Goal: Obtain resource: Obtain resource

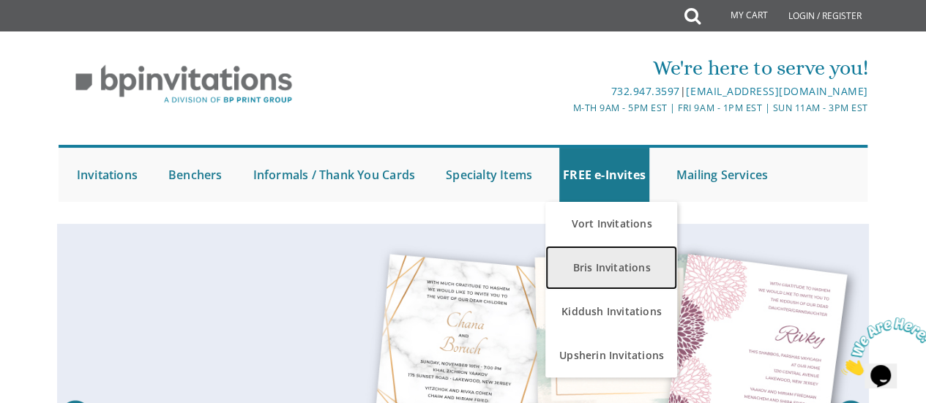
click at [581, 287] on link "Bris Invitations" at bounding box center [611, 268] width 132 height 44
click at [612, 272] on link "Bris Invitations" at bounding box center [611, 268] width 132 height 44
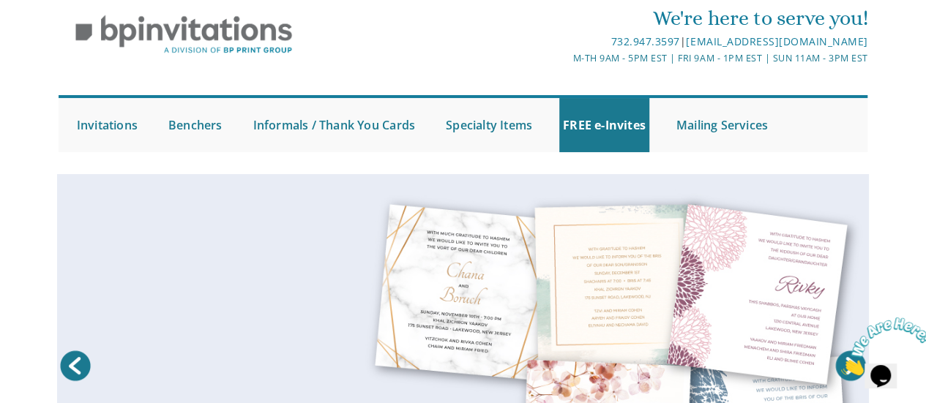
scroll to position [49, 0]
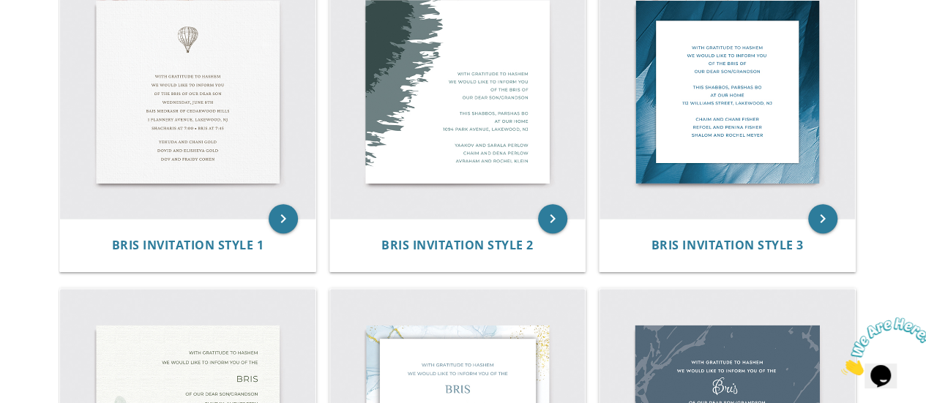
scroll to position [358, 0]
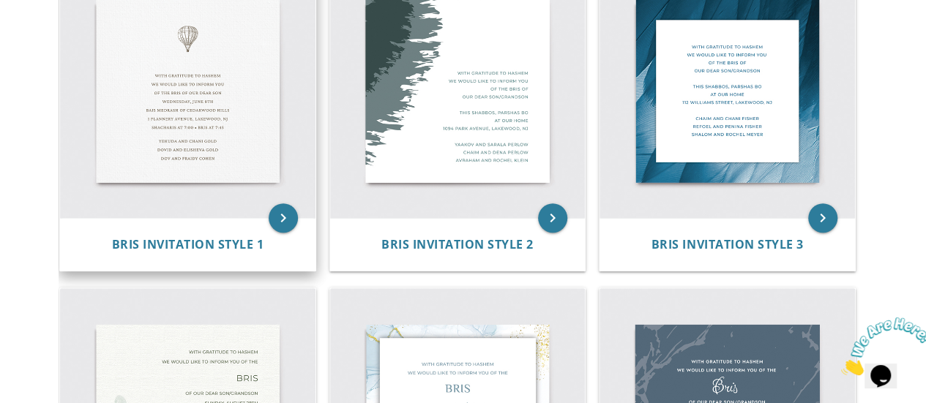
click at [195, 83] on img at bounding box center [187, 90] width 255 height 255
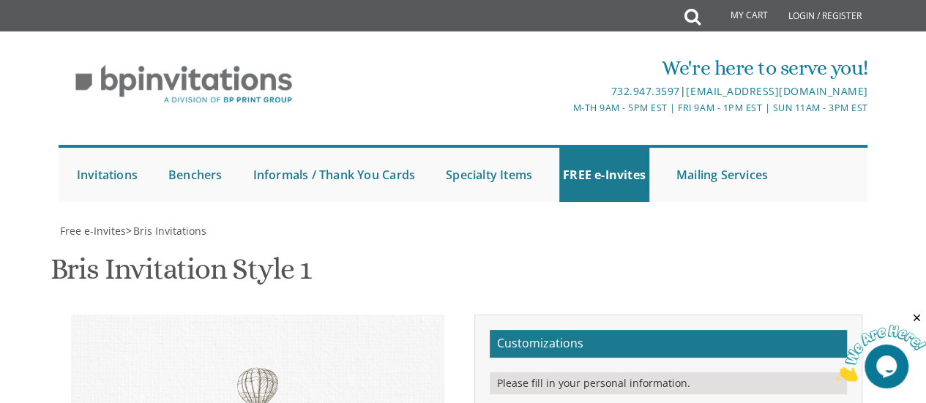
scroll to position [326, 0]
type textarea "With gratitude to Hashem We would like to inform you of the bris of our dear so…"
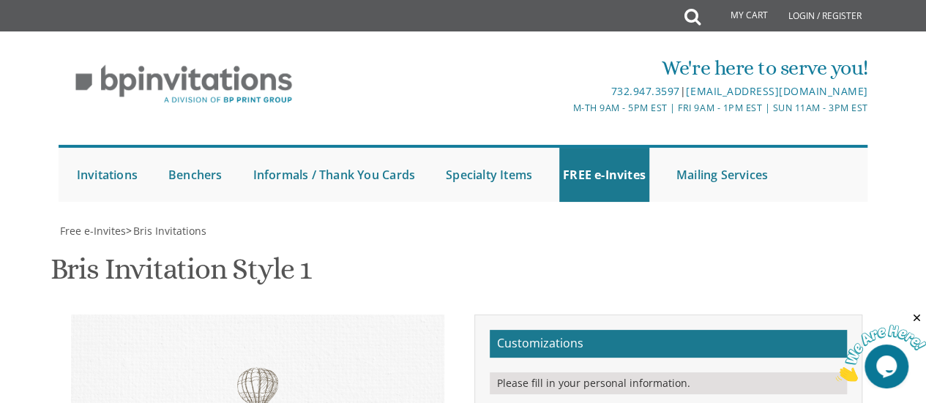
drag, startPoint x: 787, startPoint y: 255, endPoint x: 616, endPoint y: 208, distance: 177.6
type textarea "Ephraim & [PERSON_NAME]"
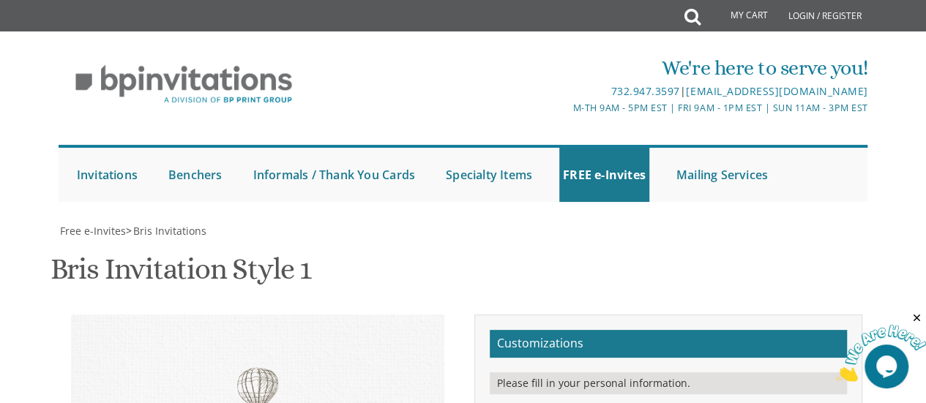
type textarea "With gratitude to Hashem We would like to inform you of the bris of our dear so…"
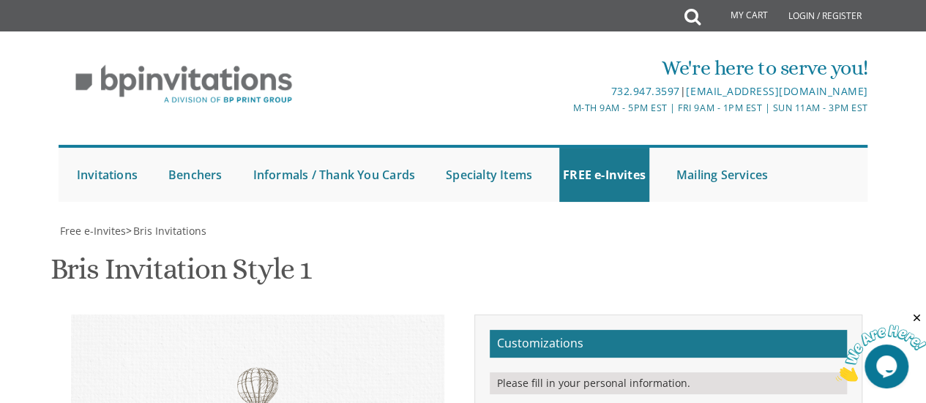
type input "[EMAIL_ADDRESS][DOMAIN_NAME]"
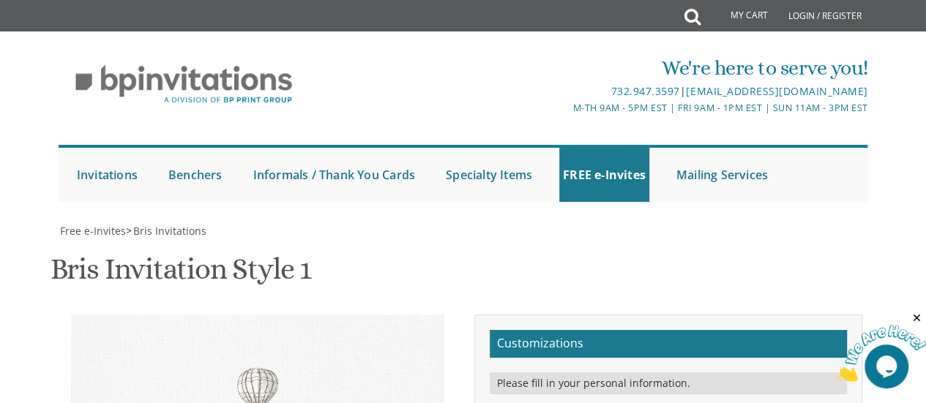
type textarea "[PERSON_NAME] & [PERSON_NAME] & [PERSON_NAME] [PERSON_NAME] & [PERSON_NAME]"
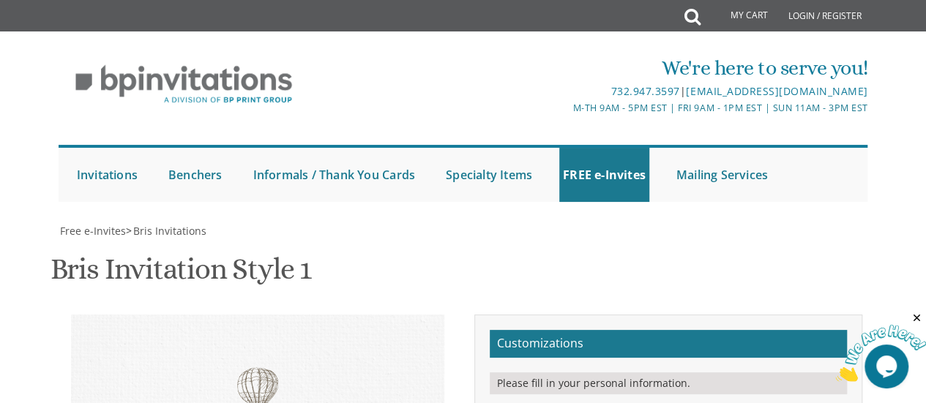
drag, startPoint x: 842, startPoint y: 231, endPoint x: 758, endPoint y: 291, distance: 103.4
drag, startPoint x: 1590, startPoint y: 601, endPoint x: 885, endPoint y: 315, distance: 760.7
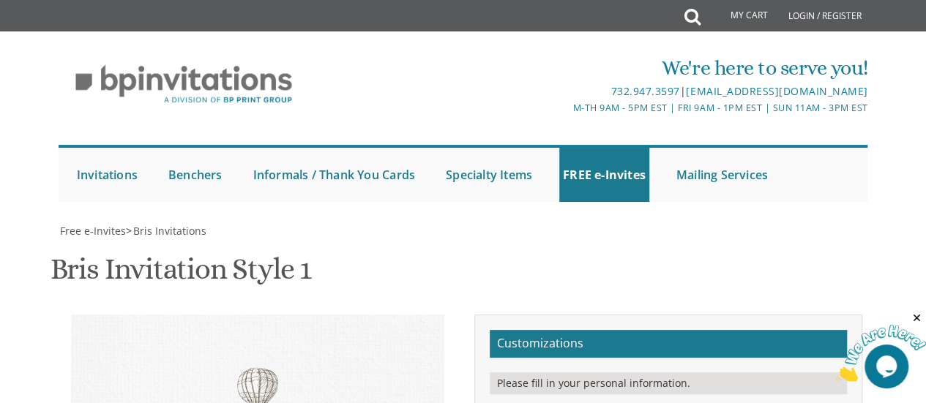
drag, startPoint x: 624, startPoint y: 250, endPoint x: 766, endPoint y: 260, distance: 141.6
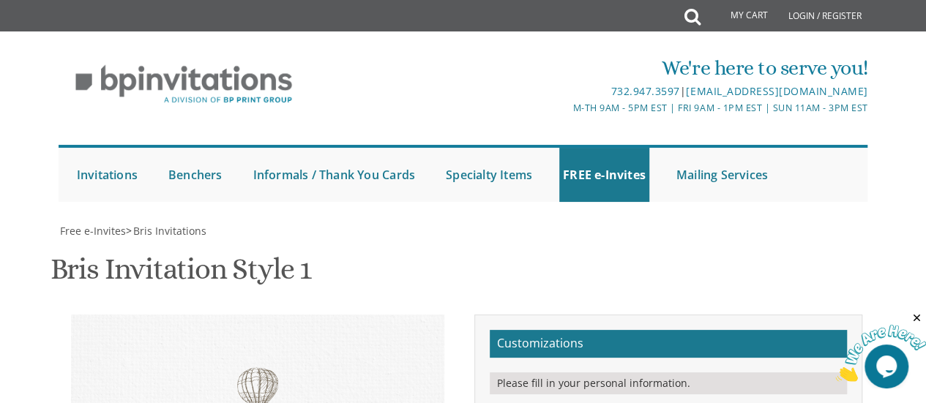
scroll to position [31, 0]
type textarea "ברוב שבח והודאה להקב"ה אנו שמחים להודיעכם על שמחת ברית המילה של בנינו שתתקים בע…"
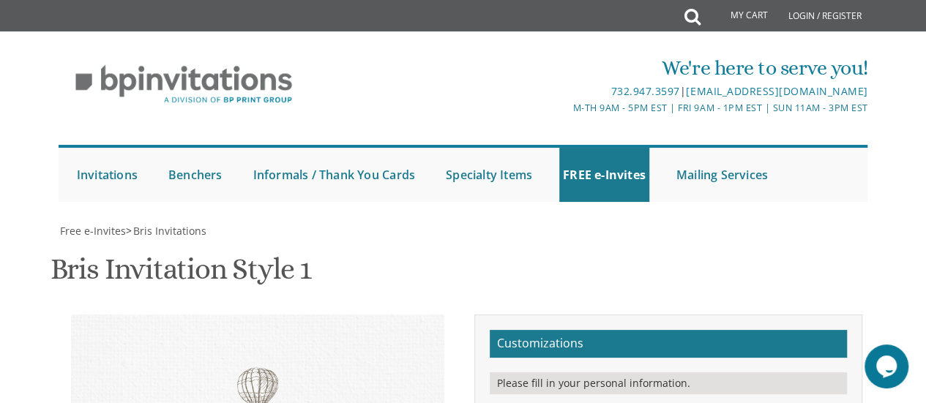
drag, startPoint x: 738, startPoint y: 159, endPoint x: 605, endPoint y: 103, distance: 143.7
type textarea "אפרים ושירה גרוס חיים ואיילין גרוס דניאל ושקי דודלסון"
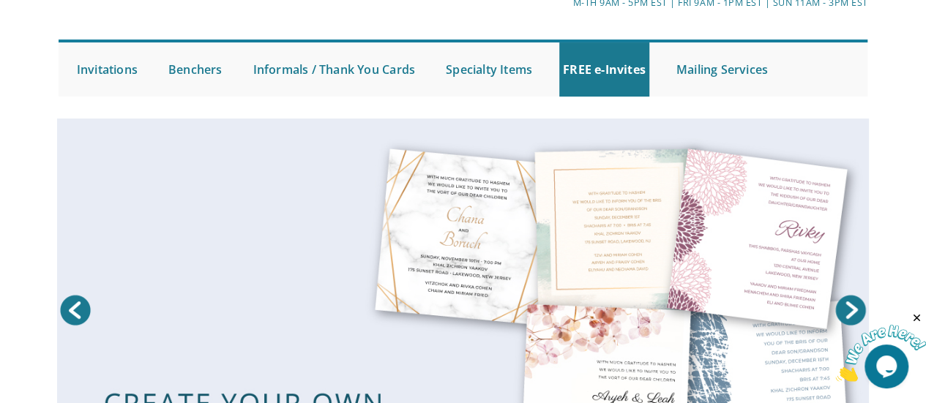
scroll to position [105, 0]
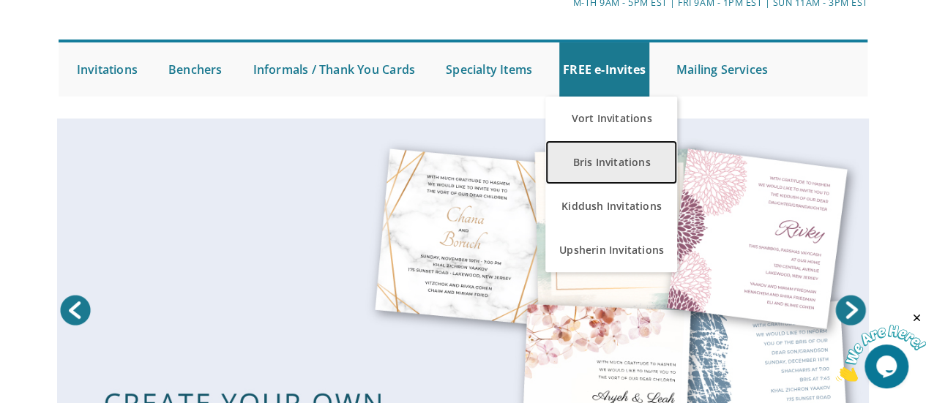
click at [579, 162] on link "Bris Invitations" at bounding box center [611, 163] width 132 height 44
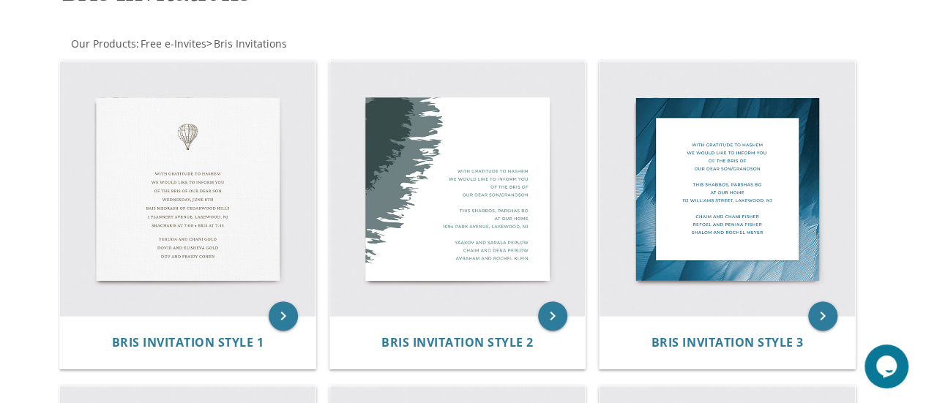
scroll to position [261, 0]
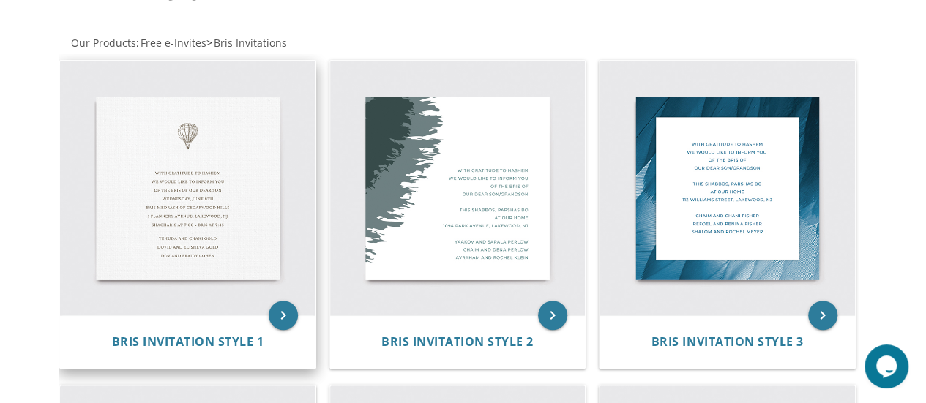
click at [255, 141] on img at bounding box center [187, 188] width 255 height 255
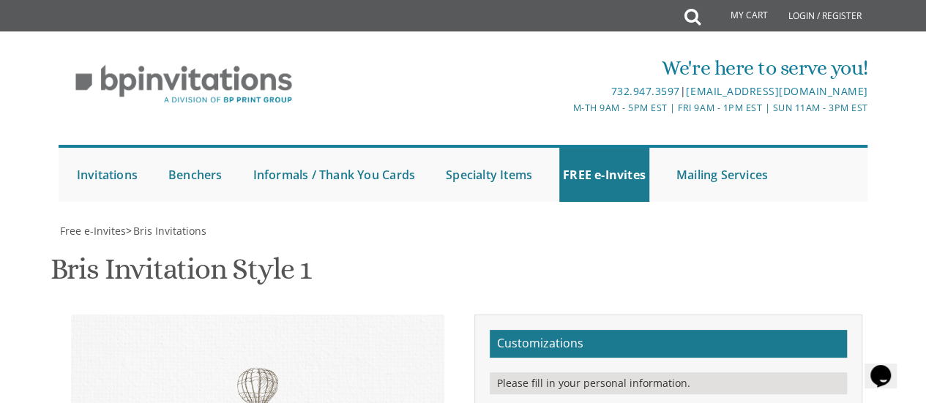
drag, startPoint x: 779, startPoint y: 178, endPoint x: 611, endPoint y: 186, distance: 167.8
drag, startPoint x: 705, startPoint y: 196, endPoint x: 618, endPoint y: 202, distance: 87.3
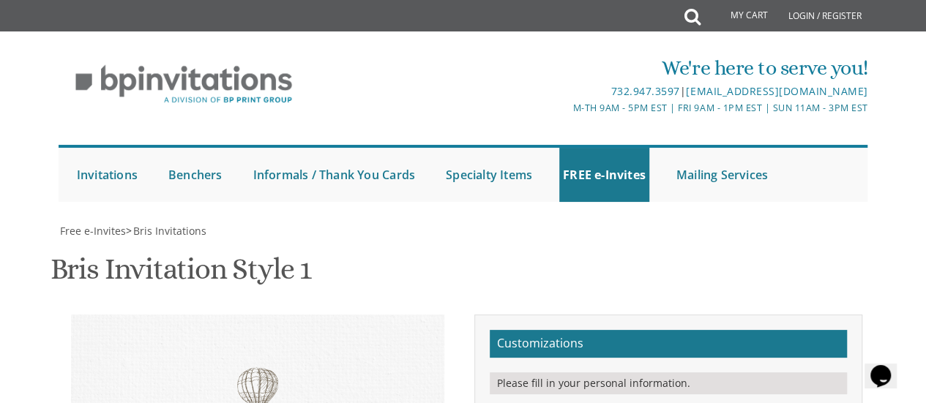
type textarea "With gratitude to Hashem We would like to inform you of the bris of our dear so…"
drag, startPoint x: 766, startPoint y: 195, endPoint x: 583, endPoint y: 135, distance: 192.6
type textarea "[PERSON_NAME] & [PERSON_NAME] & [PERSON_NAME] [PERSON_NAME] & [PERSON_NAME]"
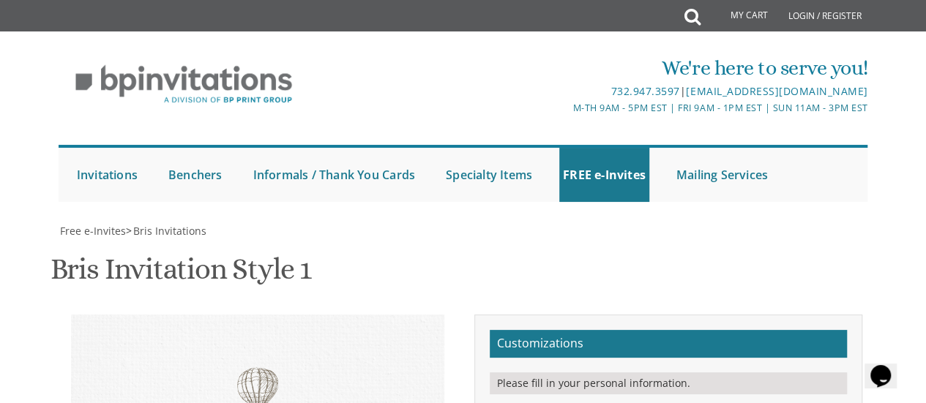
type input "[EMAIL_ADDRESS][DOMAIN_NAME]"
type textarea "With gratitude to Hashem We would like to inform you of the bris of our dear so…"
